Goal: Task Accomplishment & Management: Use online tool/utility

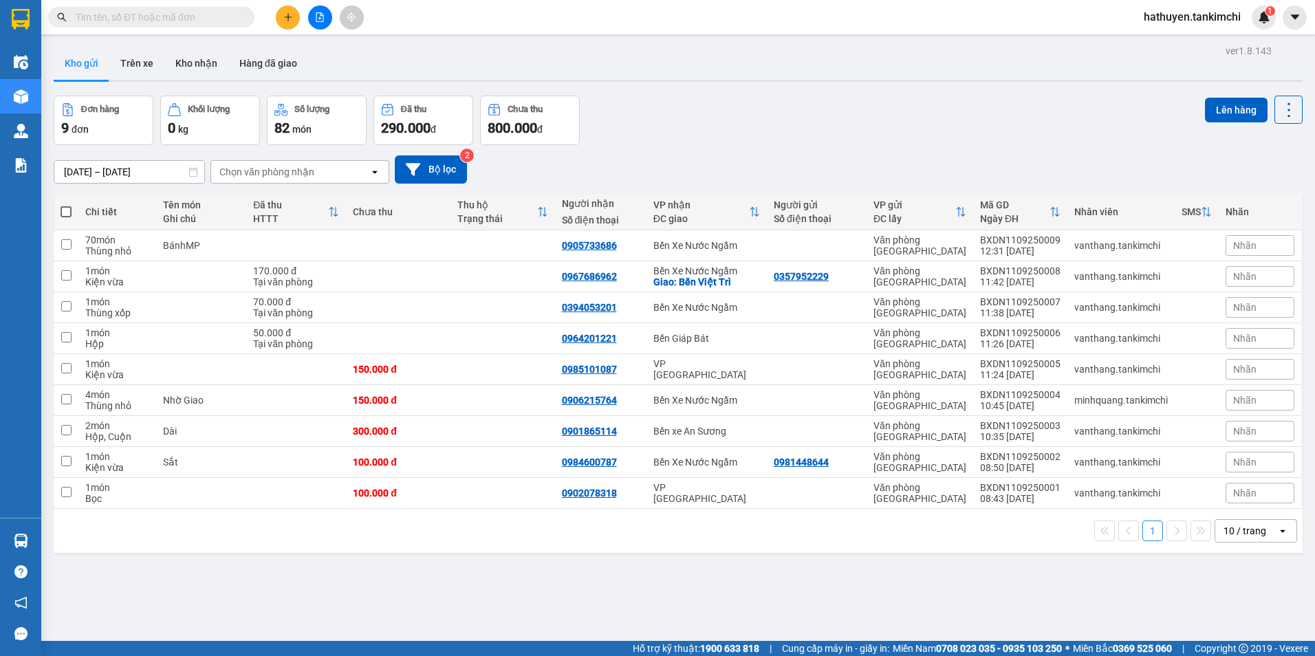
click at [153, 19] on input "text" at bounding box center [157, 17] width 162 height 15
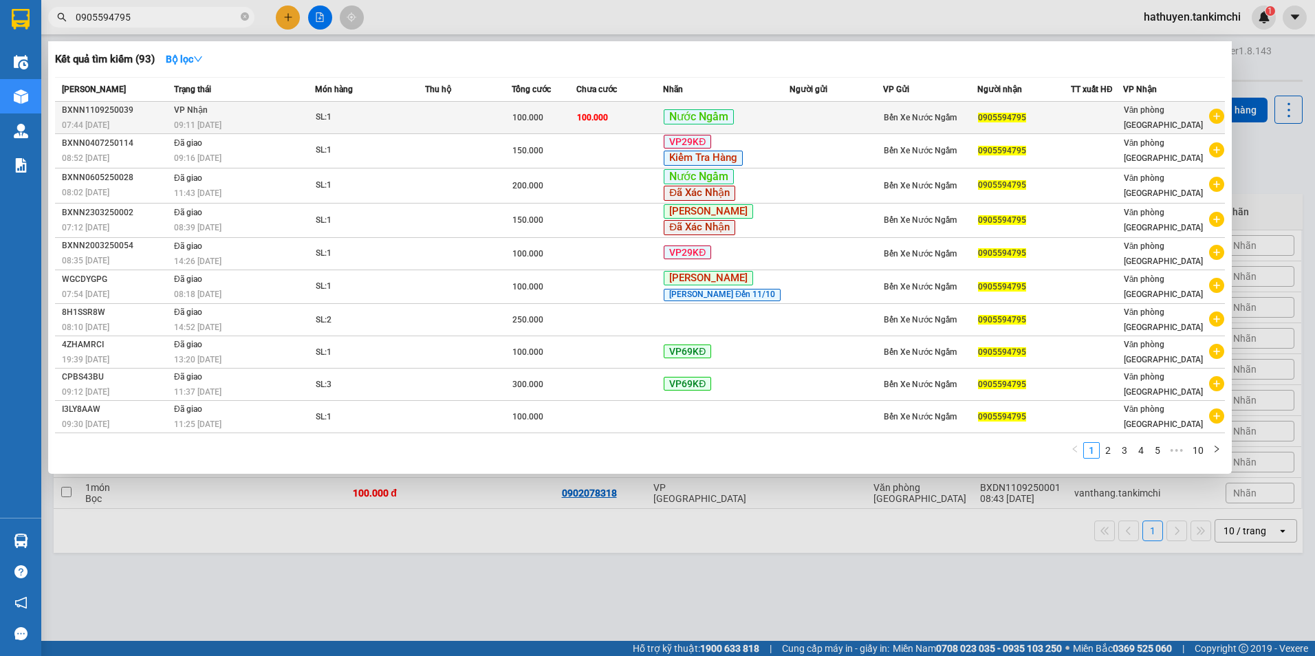
type input "0905594795"
click at [301, 117] on td "[PERSON_NAME] 09:11 [DATE]" at bounding box center [243, 118] width 144 height 32
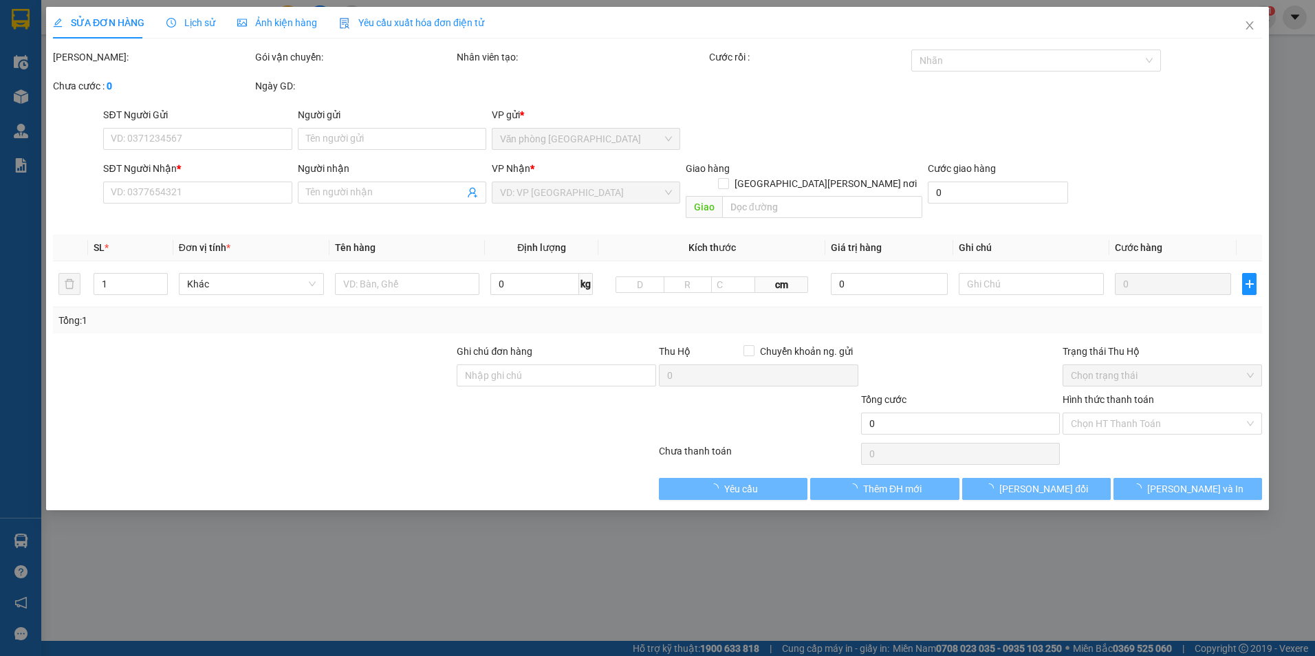
type input "0905594795"
type input "100.000"
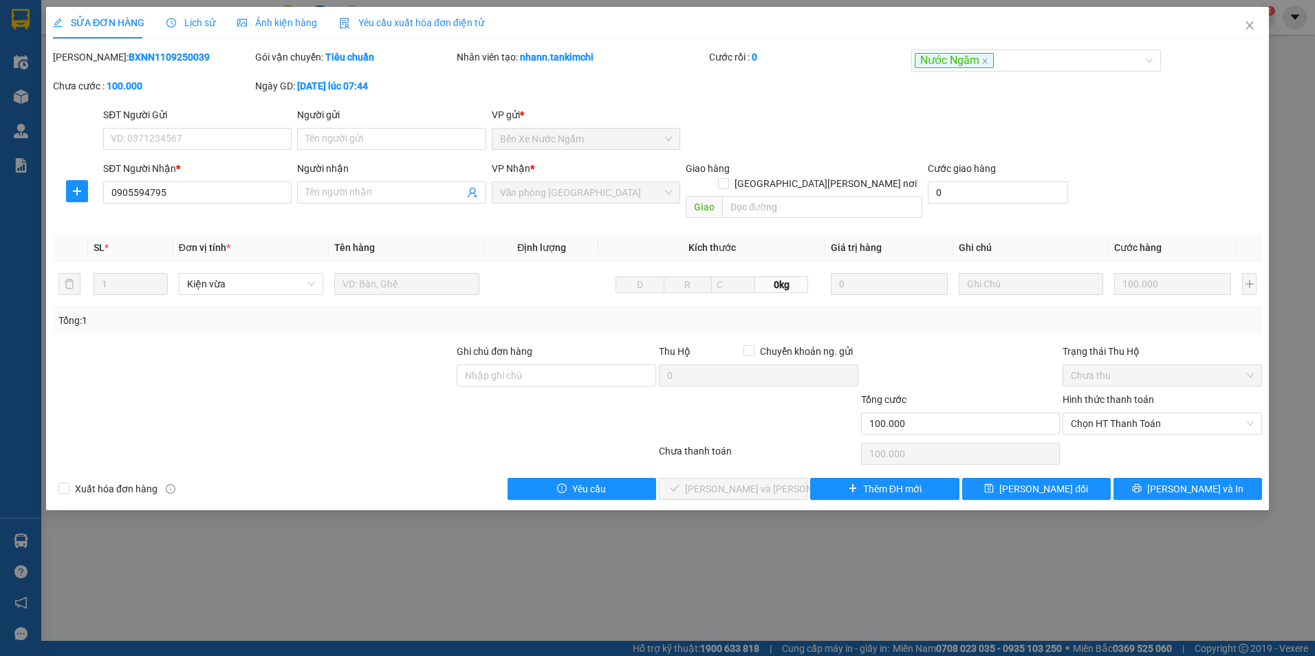
click at [183, 17] on span "Lịch sử" at bounding box center [190, 22] width 49 height 11
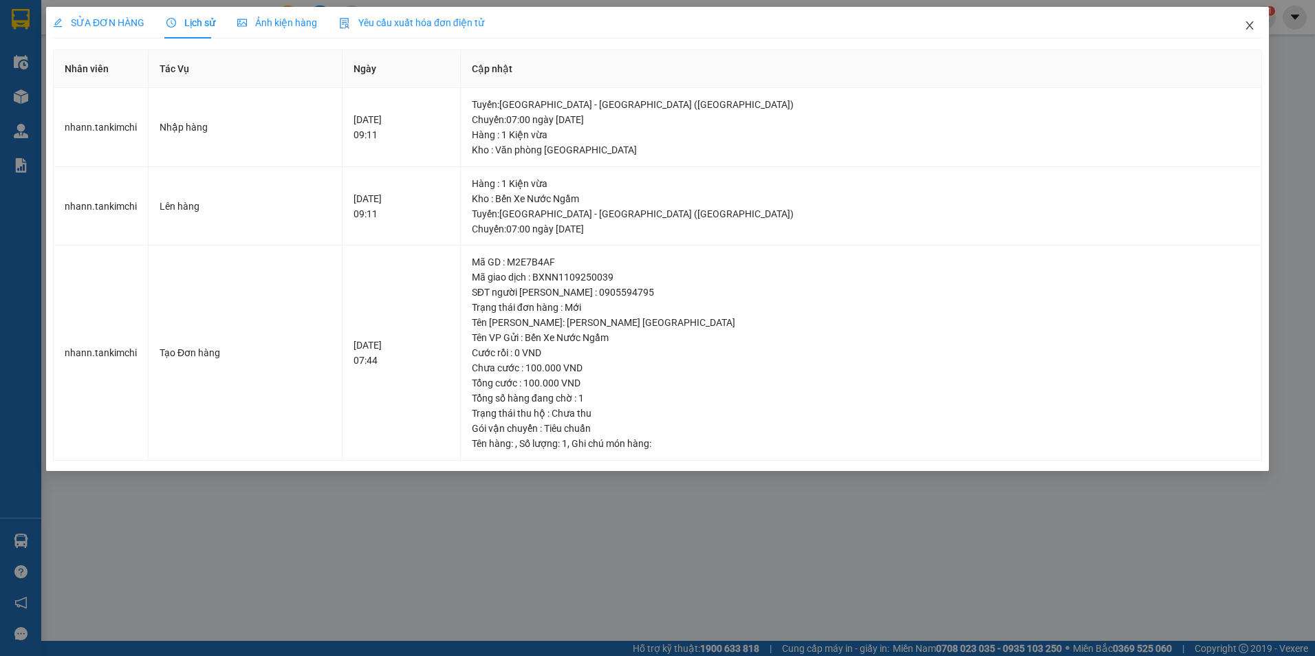
click at [1251, 30] on icon "close" at bounding box center [1249, 25] width 11 height 11
